Goal: Task Accomplishment & Management: Complete application form

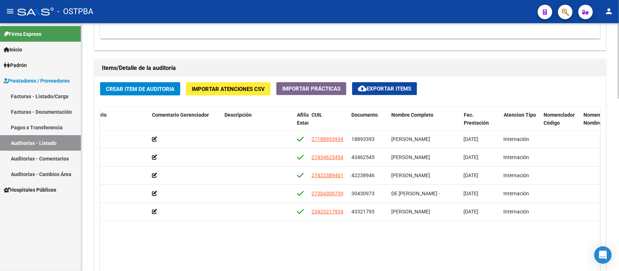
scroll to position [544, 0]
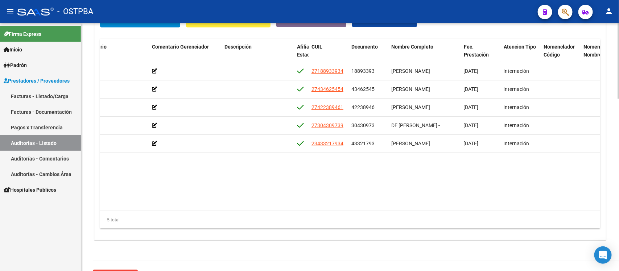
click at [384, 212] on div "5 total" at bounding box center [350, 220] width 500 height 18
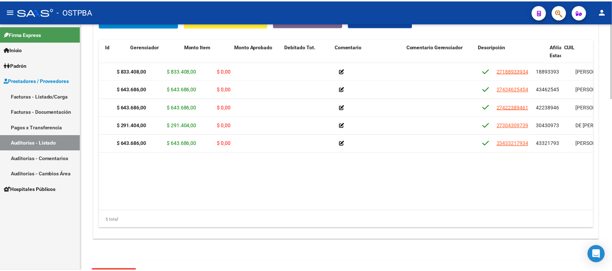
scroll to position [0, 0]
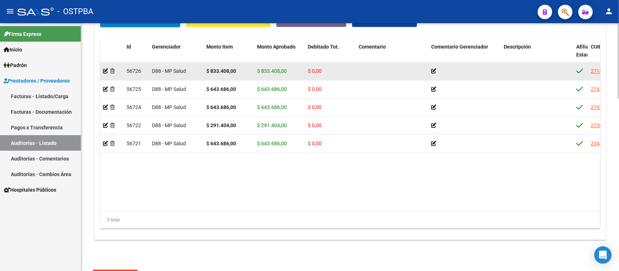
click at [104, 68] on app-auditoria-detalle at bounding box center [105, 71] width 5 height 6
click at [104, 70] on icon at bounding box center [105, 70] width 5 height 5
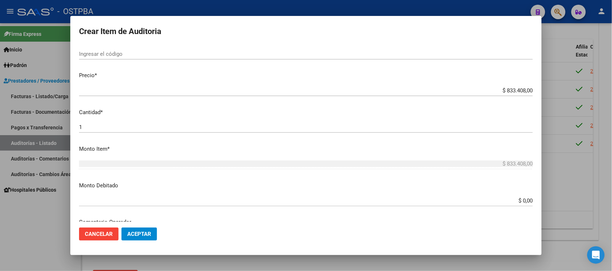
scroll to position [181, 0]
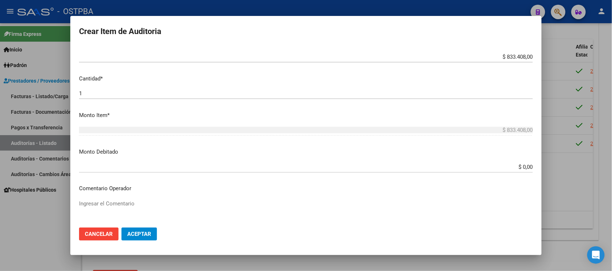
click at [513, 170] on input "$ 0,00" at bounding box center [306, 167] width 454 height 7
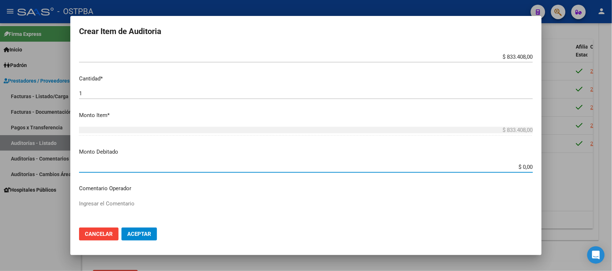
click at [516, 169] on input "$ 0,00" at bounding box center [306, 167] width 454 height 7
type input "$ 833.408,00"
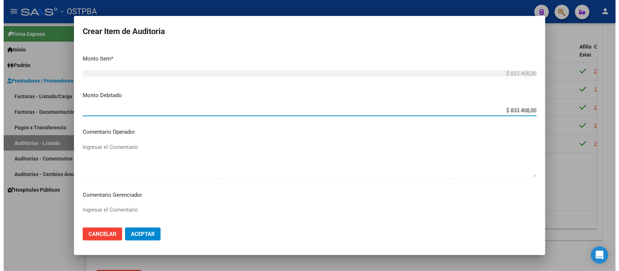
scroll to position [272, 0]
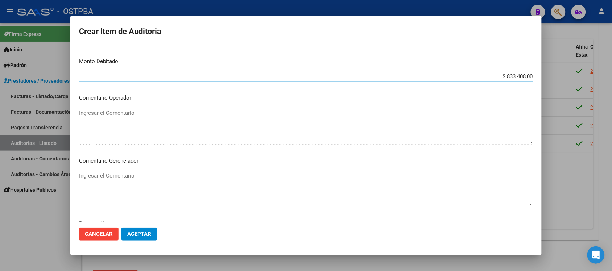
click at [120, 180] on textarea "Ingresar el Comentario" at bounding box center [306, 189] width 454 height 34
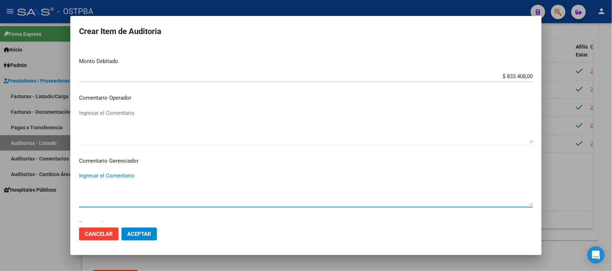
type textarea "I"
type textarea "P"
type textarea "S"
type textarea "INCONSISTENCIA EN PAGOS, INFORMADO POR MAIL."
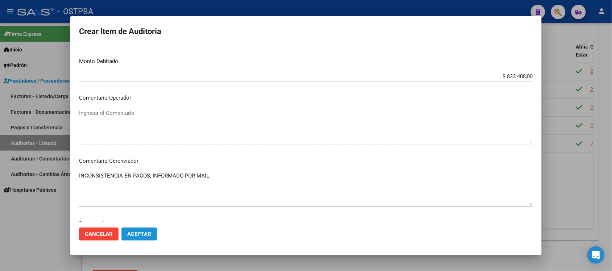
click at [149, 239] on button "Aceptar" at bounding box center [139, 234] width 36 height 13
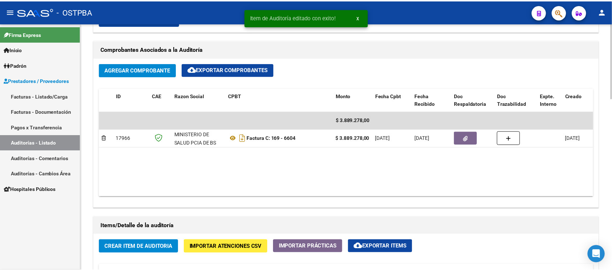
scroll to position [564, 0]
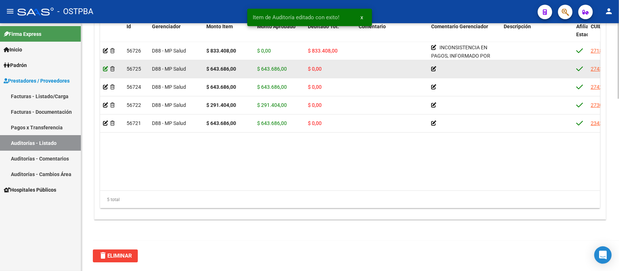
click at [105, 71] on icon at bounding box center [105, 68] width 5 height 5
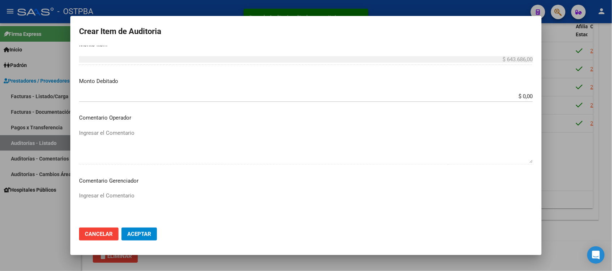
scroll to position [272, 0]
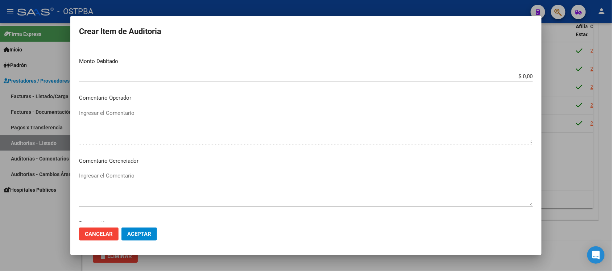
click at [516, 77] on input "$ 0,00" at bounding box center [306, 76] width 454 height 7
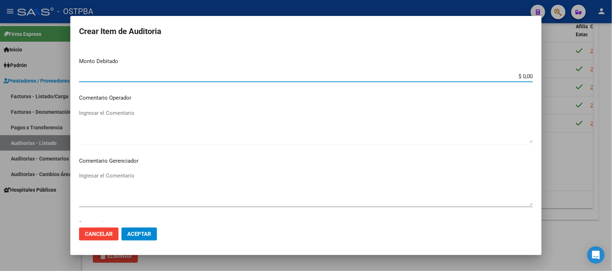
scroll to position [226, 0]
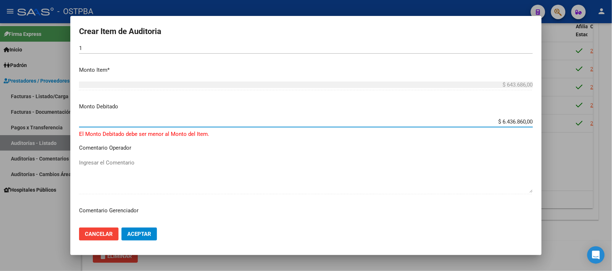
type input "$ 643.686,00"
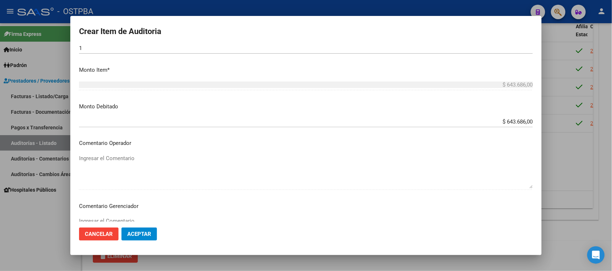
click at [99, 216] on div "Ingresar el Comentario" at bounding box center [306, 234] width 454 height 37
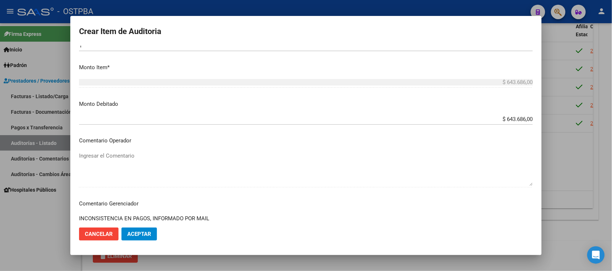
type textarea "INCONSISTENCIA EN PAGOS, INFORMADO POR MAIL"
click at [131, 230] on button "Aceptar" at bounding box center [139, 234] width 36 height 13
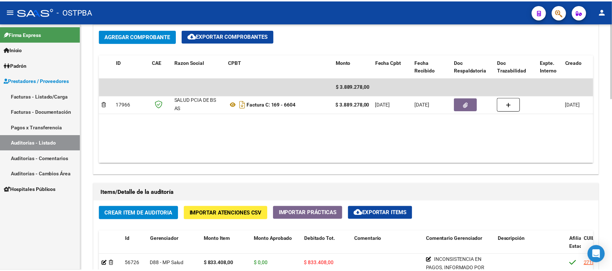
scroll to position [498, 0]
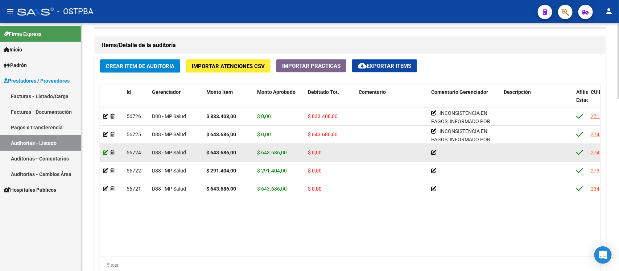
click at [104, 153] on icon at bounding box center [105, 152] width 5 height 5
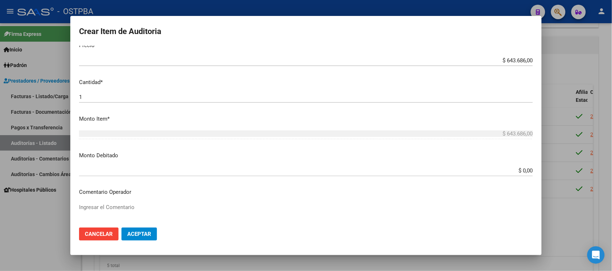
scroll to position [181, 0]
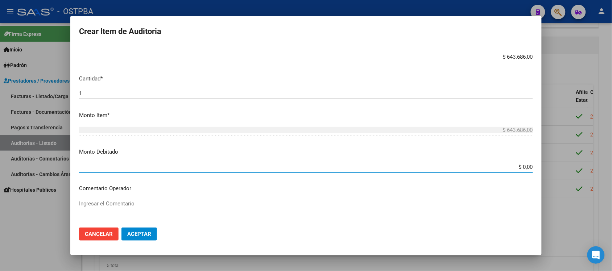
click at [520, 169] on input "$ 0,00" at bounding box center [306, 167] width 454 height 7
type input "$ 643.686,00"
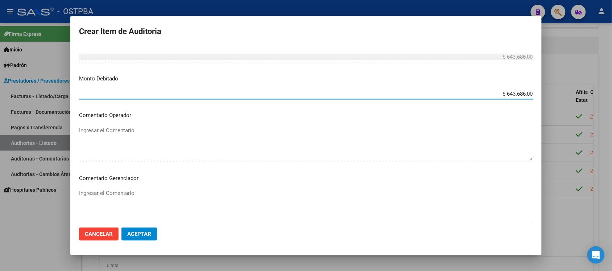
scroll to position [272, 0]
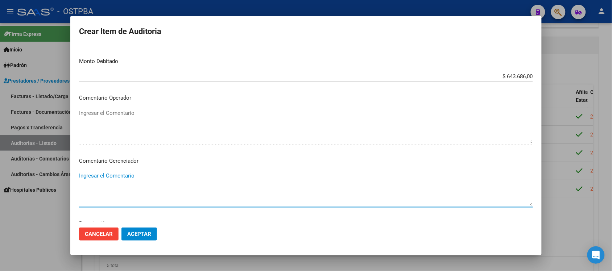
click at [127, 179] on textarea "Ingresar el Comentario" at bounding box center [306, 189] width 454 height 34
type textarea "INCONSITENCIA EN PAGOS, INFORMADO POR MAIL."
click at [140, 233] on span "Aceptar" at bounding box center [139, 234] width 24 height 7
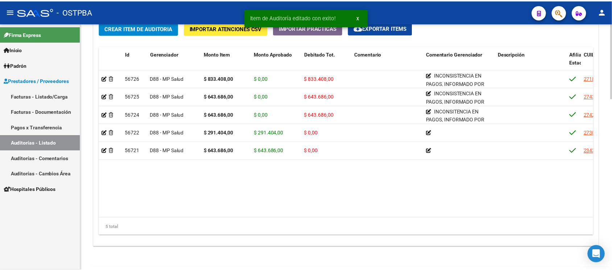
scroll to position [564, 0]
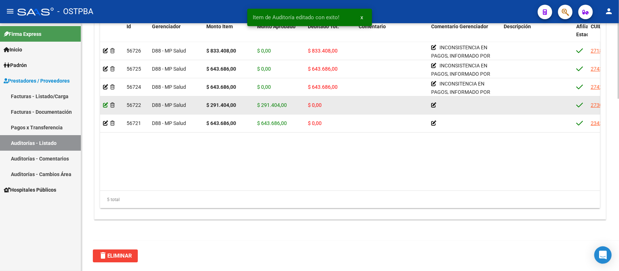
click at [106, 104] on icon at bounding box center [105, 105] width 5 height 5
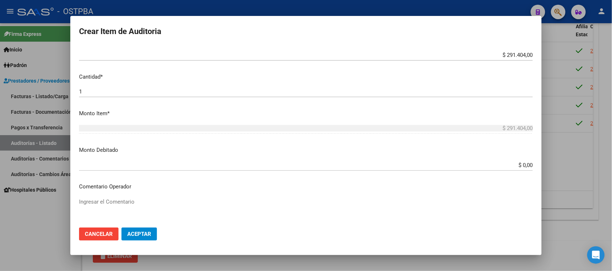
scroll to position [181, 0]
click at [519, 166] on input "$ 0,00" at bounding box center [306, 167] width 454 height 7
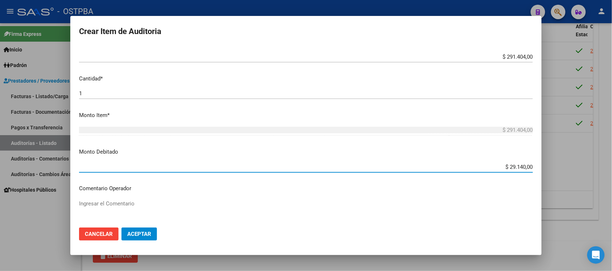
type input "$ 291.404,00"
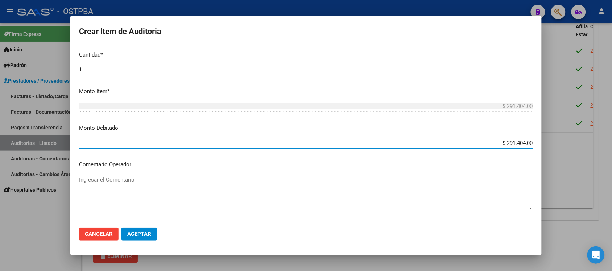
scroll to position [226, 0]
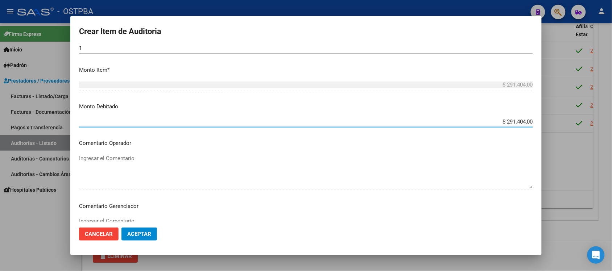
click at [129, 218] on textarea "Ingresar el Comentario" at bounding box center [306, 234] width 454 height 34
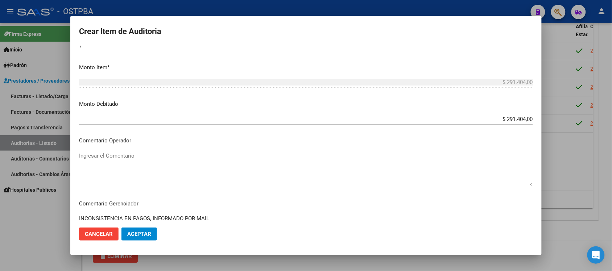
scroll to position [241, 0]
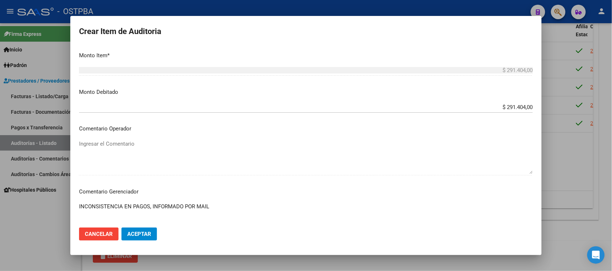
drag, startPoint x: 216, startPoint y: 222, endPoint x: 47, endPoint y: 211, distance: 168.9
click at [47, 211] on div "Crear Item de Auditoria 30430973 Nro Documento 27304309739 CUIL Afiliado Activo…" at bounding box center [306, 135] width 612 height 271
type textarea "INCONSISTENCIA EN PAGOS, INFORMADO POR MAIL"
click at [134, 234] on span "Aceptar" at bounding box center [139, 234] width 24 height 7
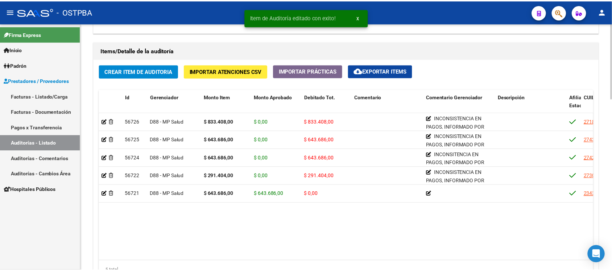
scroll to position [498, 0]
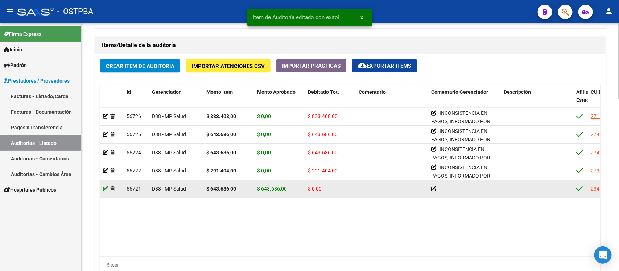
click at [106, 187] on icon at bounding box center [105, 188] width 5 height 5
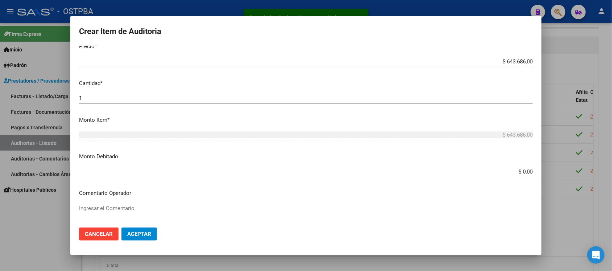
scroll to position [181, 0]
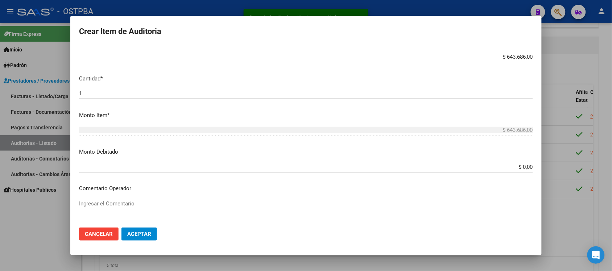
click at [521, 171] on div "$ 0,00 Ingresar el monto" at bounding box center [306, 167] width 454 height 11
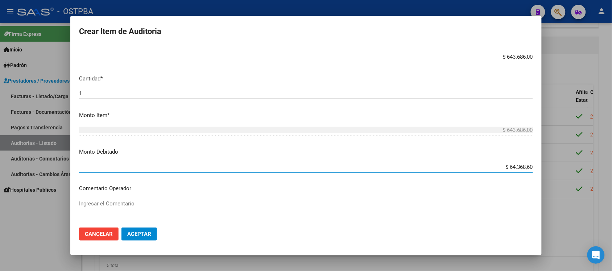
type input "$ 643.686,00"
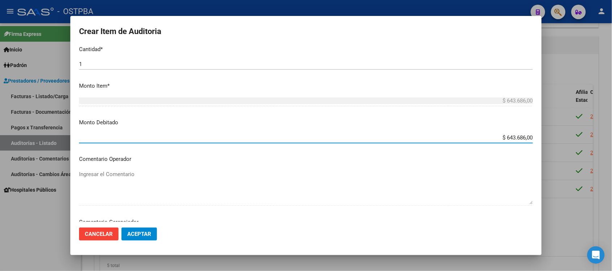
scroll to position [226, 0]
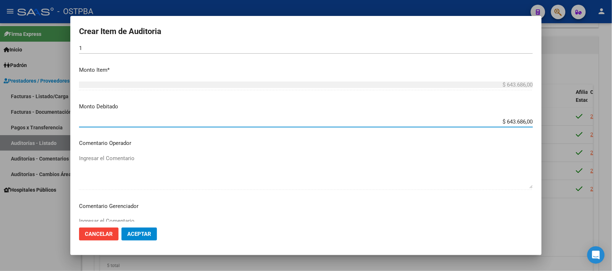
click at [122, 218] on textarea "Ingresar el Comentario" at bounding box center [306, 234] width 454 height 34
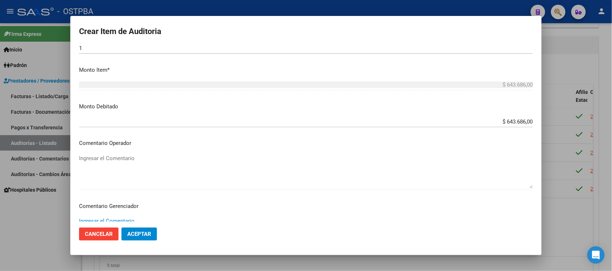
paste textarea "INCONSISTENCIA EN PAGOS, INFORMADO POR MAIL"
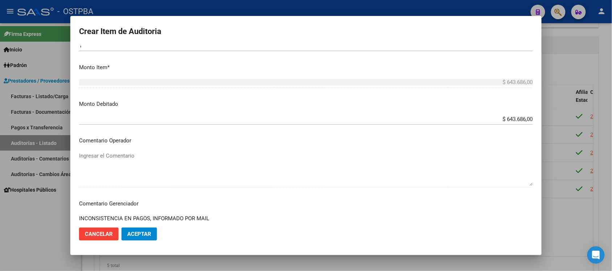
type textarea "INCONSISTENCIA EN PAGOS, INFORMADO POR MAIL"
click at [147, 234] on span "Aceptar" at bounding box center [139, 234] width 24 height 7
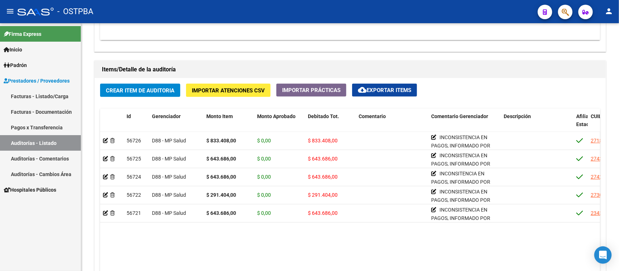
scroll to position [453, 0]
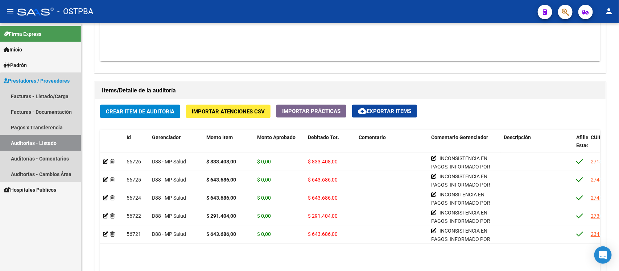
click at [44, 142] on link "Auditorías - Listado" at bounding box center [40, 143] width 81 height 16
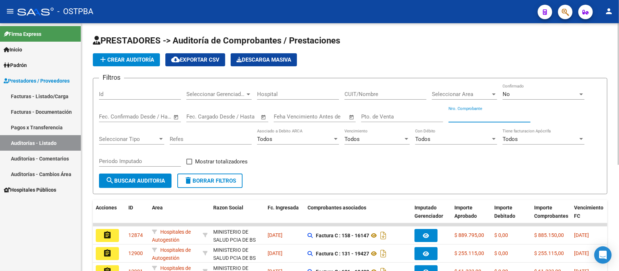
click at [474, 115] on input "Nro. Comprobante" at bounding box center [489, 116] width 82 height 7
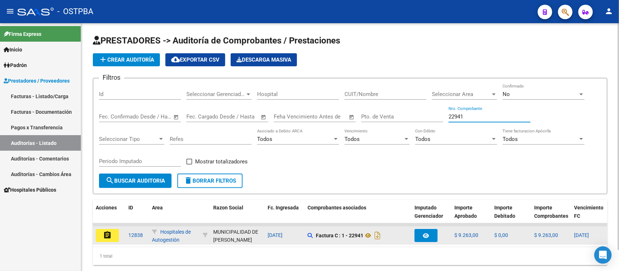
type input "22941"
click at [109, 231] on mat-icon "assignment" at bounding box center [107, 235] width 9 height 9
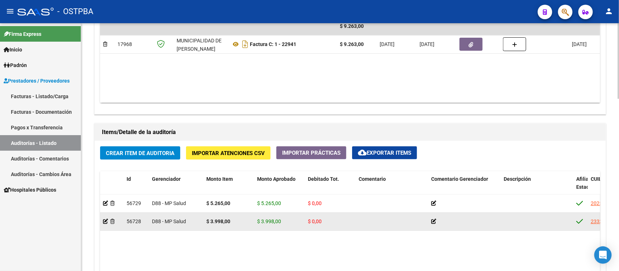
scroll to position [362, 0]
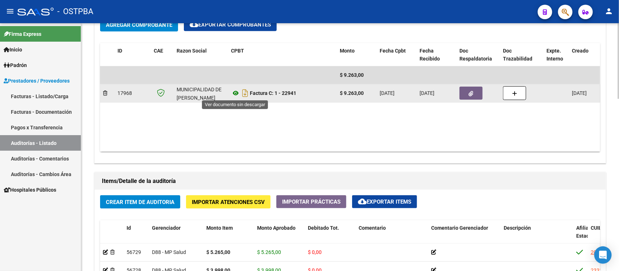
click at [233, 92] on icon at bounding box center [235, 93] width 9 height 9
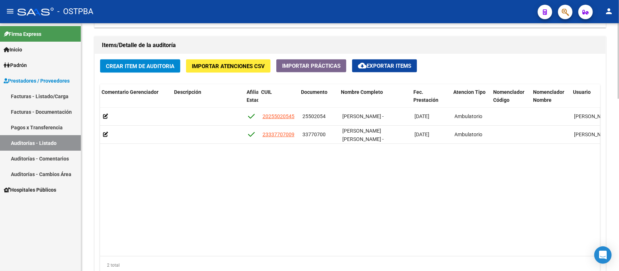
scroll to position [0, 329]
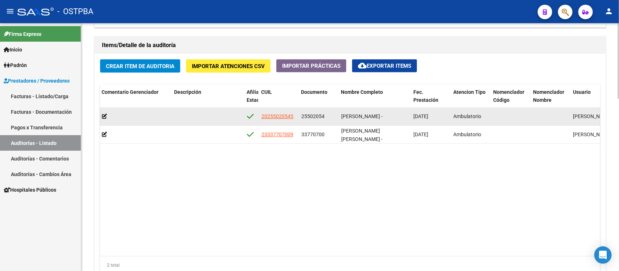
drag, startPoint x: 301, startPoint y: 115, endPoint x: 323, endPoint y: 115, distance: 21.4
click at [323, 115] on span "25502054" at bounding box center [312, 116] width 23 height 6
copy span "25502054"
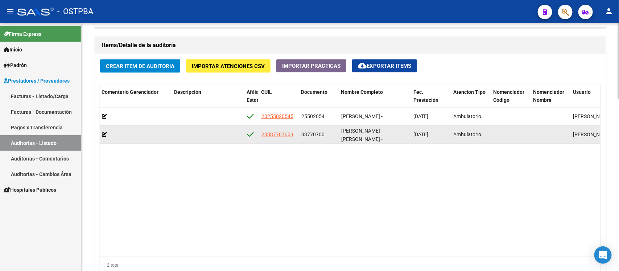
drag, startPoint x: 302, startPoint y: 135, endPoint x: 323, endPoint y: 136, distance: 21.0
click at [323, 136] on span "33770700" at bounding box center [312, 135] width 23 height 6
copy span "33770700"
drag, startPoint x: 343, startPoint y: 135, endPoint x: 383, endPoint y: 131, distance: 40.0
click at [382, 131] on span "[PERSON_NAME] [PERSON_NAME] -" at bounding box center [361, 135] width 41 height 14
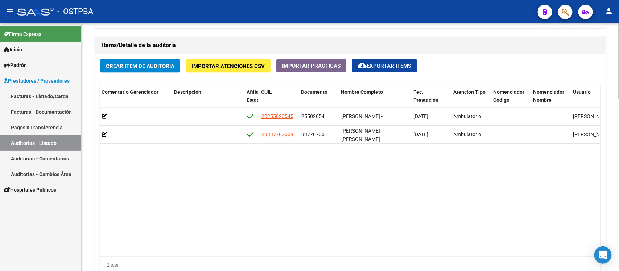
click at [379, 172] on datatable-body "56729 D88 - MP Salud $ 5.265,00 $ 5.265,00 $ 0,00 20255020545 25502054 [PERSON_…" at bounding box center [350, 182] width 500 height 149
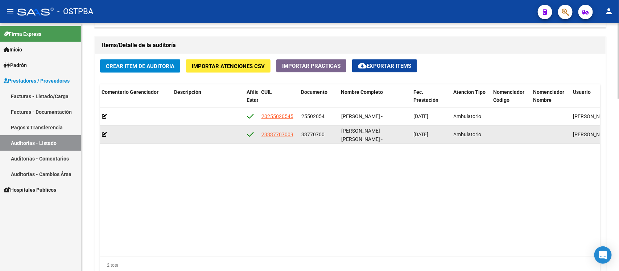
drag, startPoint x: 339, startPoint y: 133, endPoint x: 403, endPoint y: 138, distance: 64.0
click at [403, 138] on datatable-body-cell "[PERSON_NAME] [PERSON_NAME] -" at bounding box center [374, 135] width 72 height 18
copy span "[PERSON_NAME] [PERSON_NAME]"
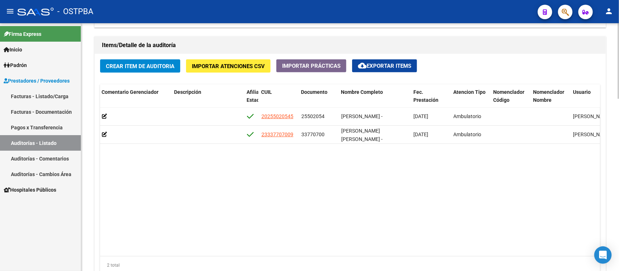
click at [574, 172] on datatable-body "56729 D88 - MP Salud $ 5.265,00 $ 5.265,00 $ 0,00 20255020545 25502054 [PERSON_…" at bounding box center [350, 182] width 500 height 149
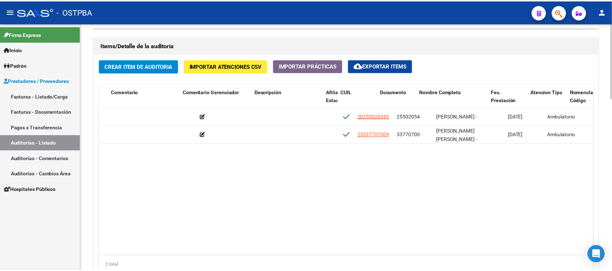
scroll to position [0, 0]
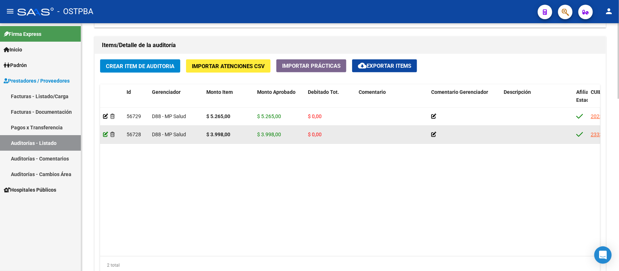
click at [104, 133] on icon at bounding box center [105, 134] width 5 height 5
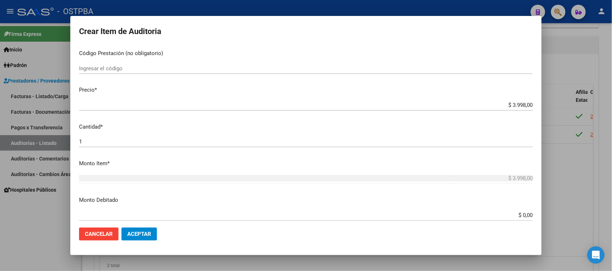
scroll to position [136, 0]
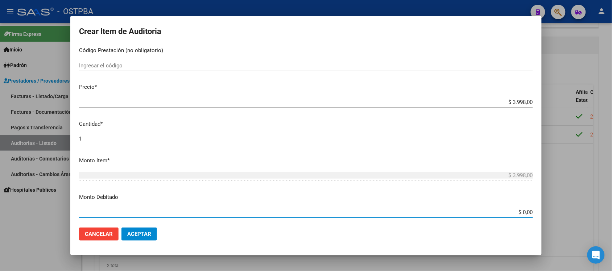
click at [515, 210] on input "$ 0,00" at bounding box center [306, 212] width 454 height 7
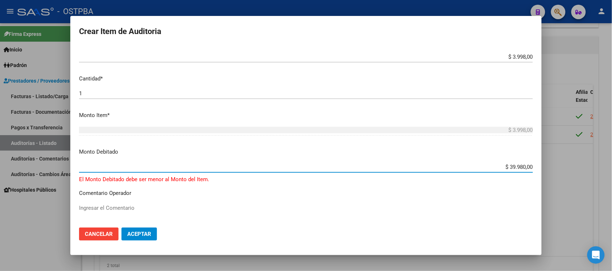
type input "$ 3.998,00"
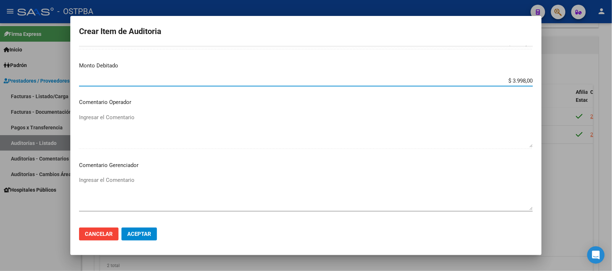
scroll to position [317, 0]
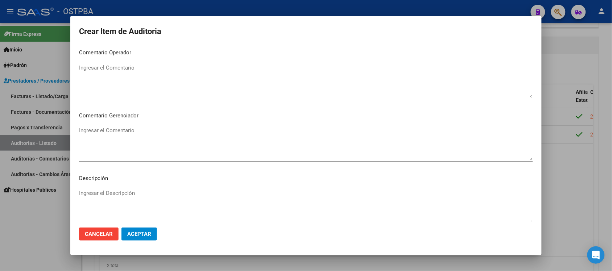
click at [118, 130] on textarea "Ingresar el Comentario" at bounding box center [306, 143] width 454 height 34
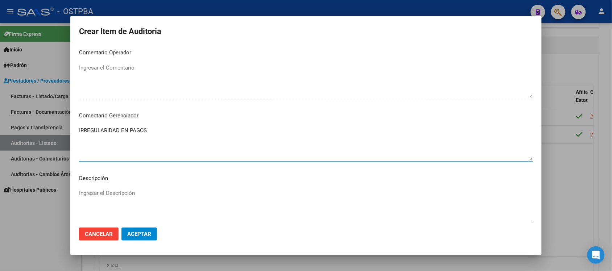
type textarea "IRREGULARIDAD EN PAGOS"
click at [142, 234] on span "Aceptar" at bounding box center [139, 234] width 24 height 7
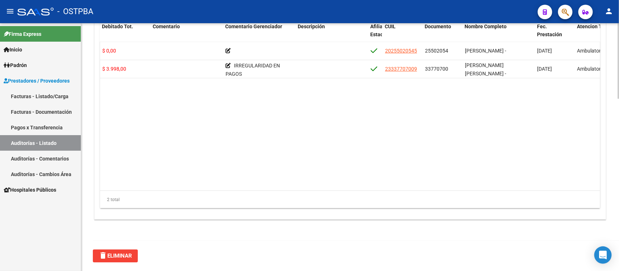
scroll to position [0, 358]
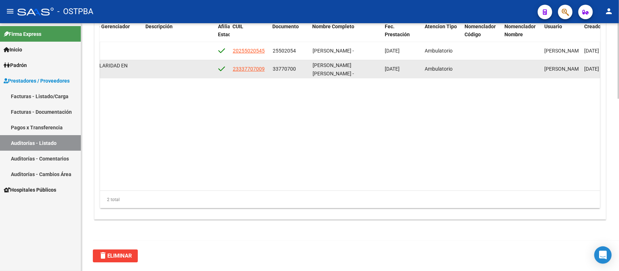
drag, startPoint x: 269, startPoint y: 70, endPoint x: 412, endPoint y: 72, distance: 143.9
click at [412, 72] on div "56728 D88 - MP Salud $ 3.998,00 $ 0,00 $ 3.998,00 IRREGULARIDAD EN PAGOS 233377…" at bounding box center [243, 69] width 1002 height 18
copy div "33770700 [PERSON_NAME] [PERSON_NAME] - [DATE]"
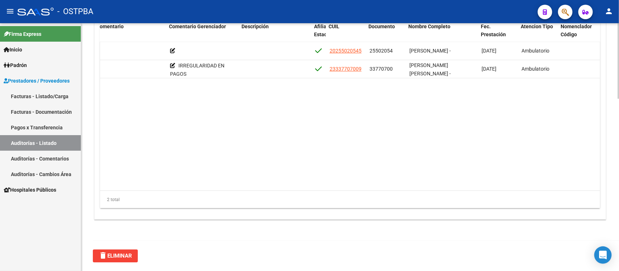
scroll to position [0, 262]
copy div "33770700 [PERSON_NAME] [PERSON_NAME] - [DATE]"
